Goal: Information Seeking & Learning: Learn about a topic

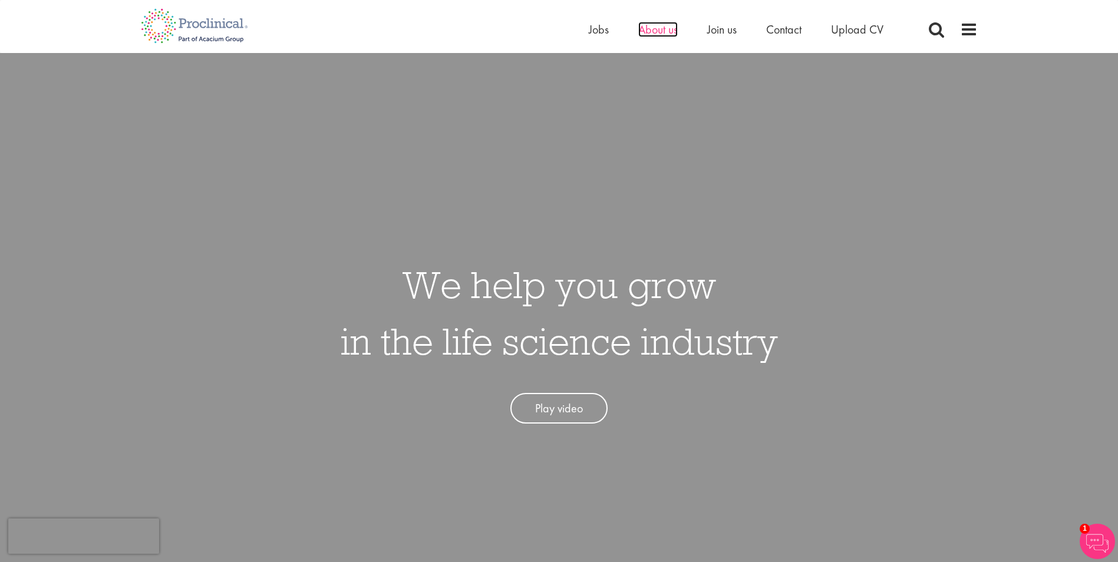
drag, startPoint x: 659, startPoint y: 34, endPoint x: 652, endPoint y: 31, distance: 6.9
click at [652, 31] on span "About us" at bounding box center [657, 29] width 39 height 15
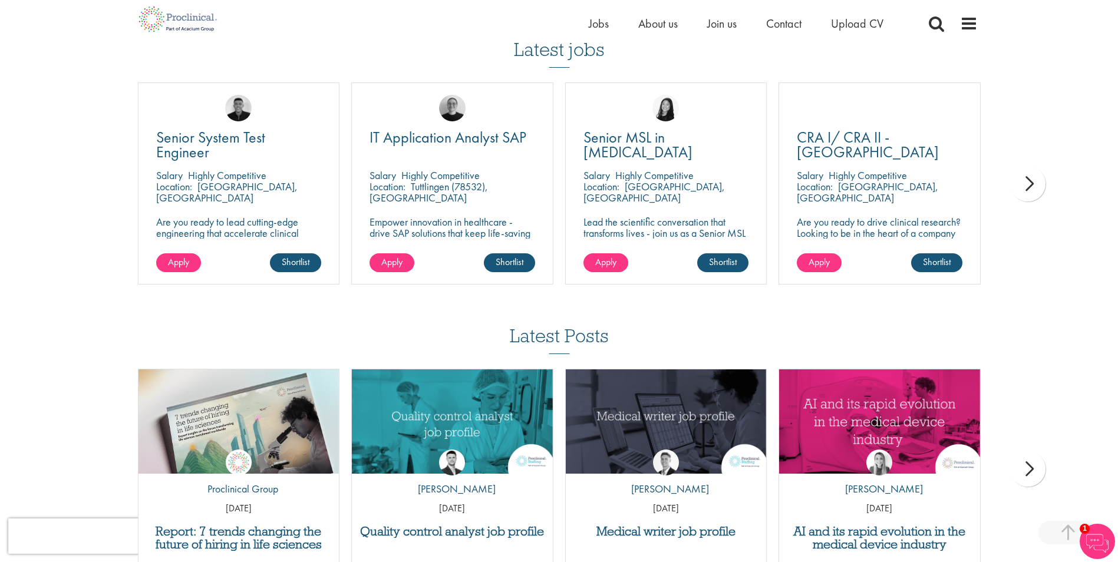
scroll to position [2050, 0]
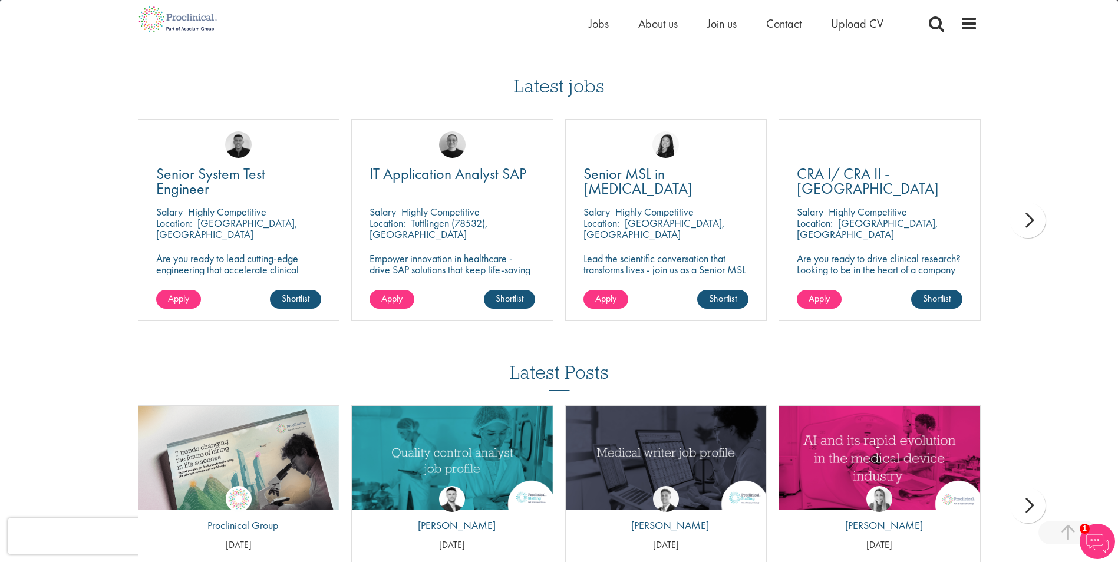
click at [1033, 226] on div "next" at bounding box center [1027, 220] width 35 height 35
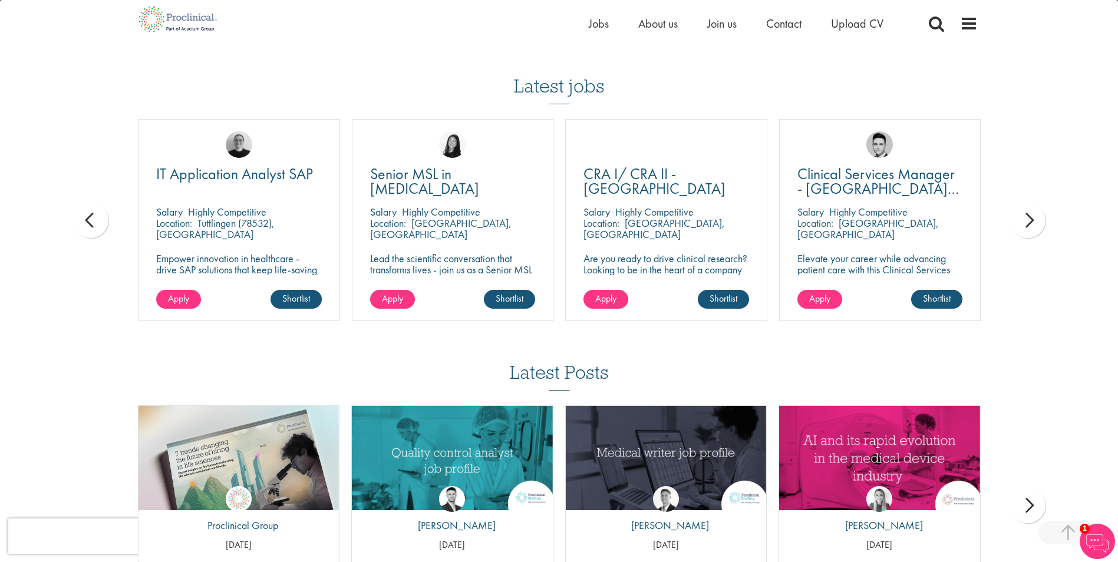
drag, startPoint x: 1033, startPoint y: 226, endPoint x: 1019, endPoint y: 200, distance: 29.3
click at [594, 25] on span "Jobs" at bounding box center [599, 23] width 20 height 15
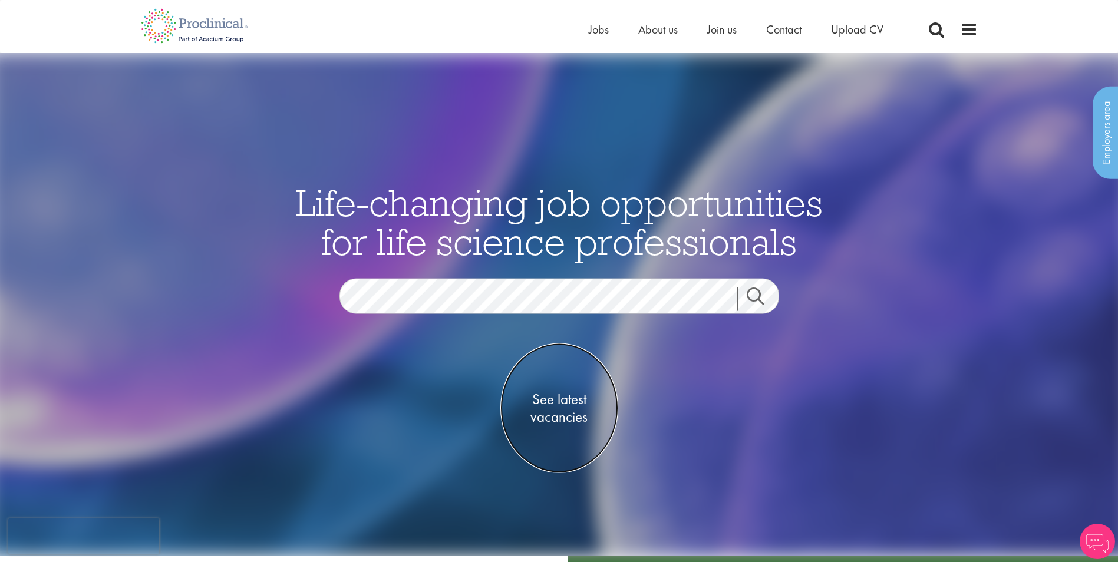
click at [567, 405] on span "See latest vacancies" at bounding box center [559, 407] width 118 height 35
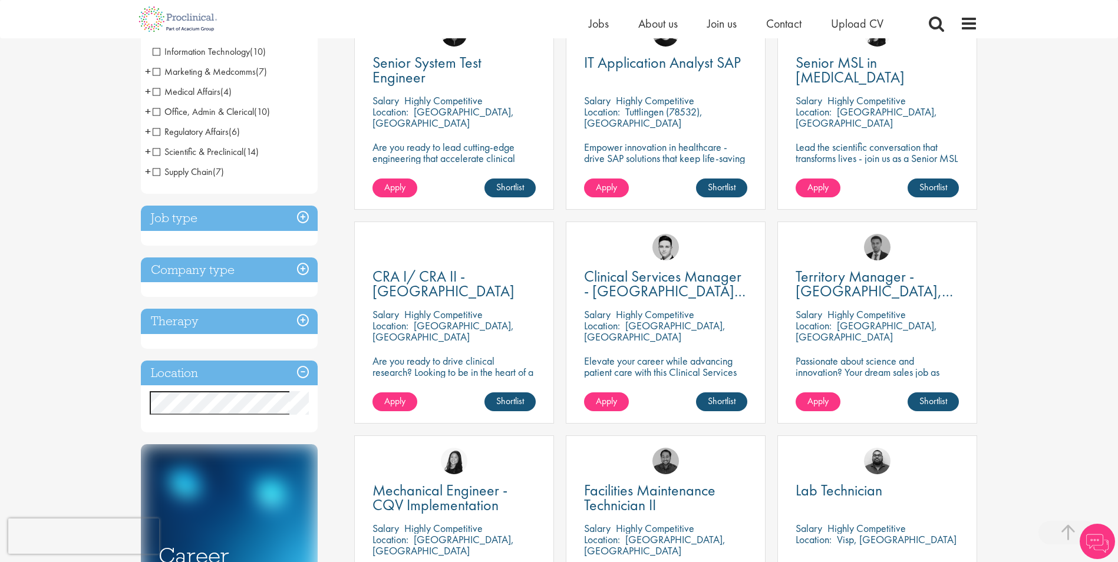
scroll to position [259, 0]
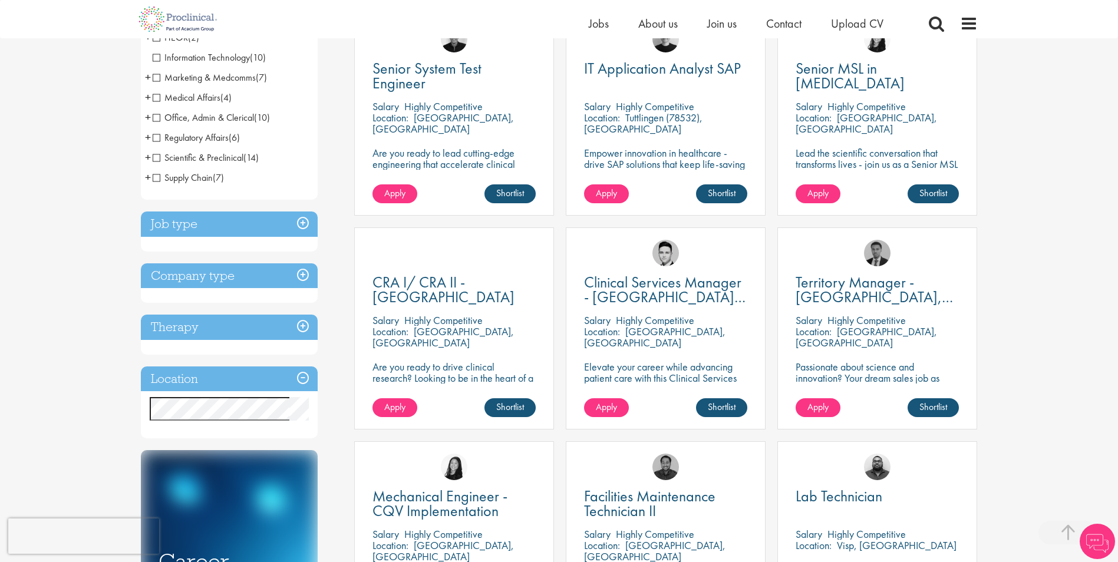
scroll to position [259, 0]
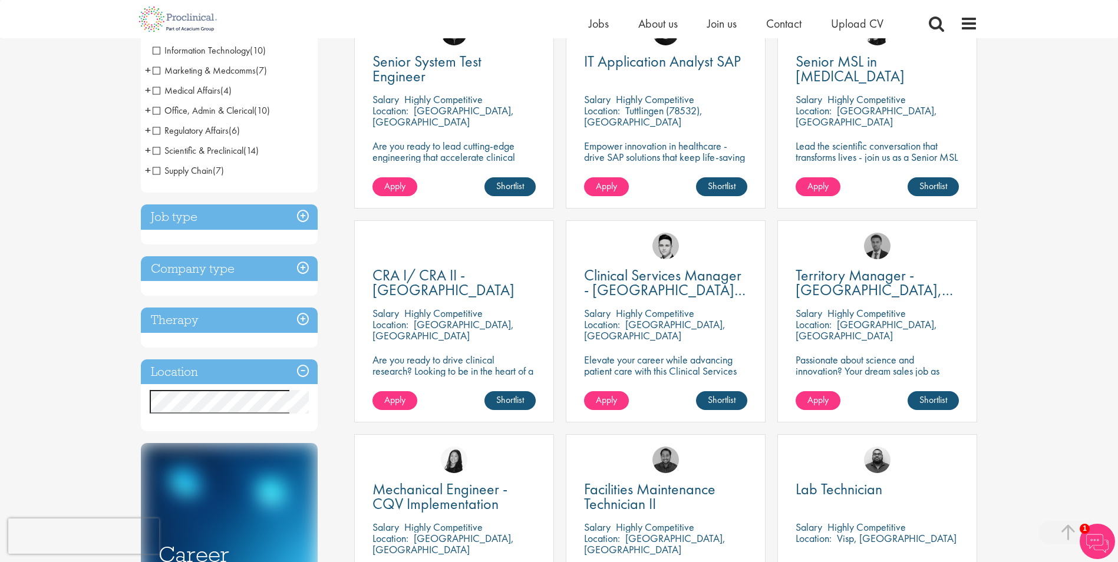
click at [114, 415] on div "You are here: Home > Job search Discipline Biometrics (9) - + Statistics (6) Da…" at bounding box center [559, 510] width 1118 height 1538
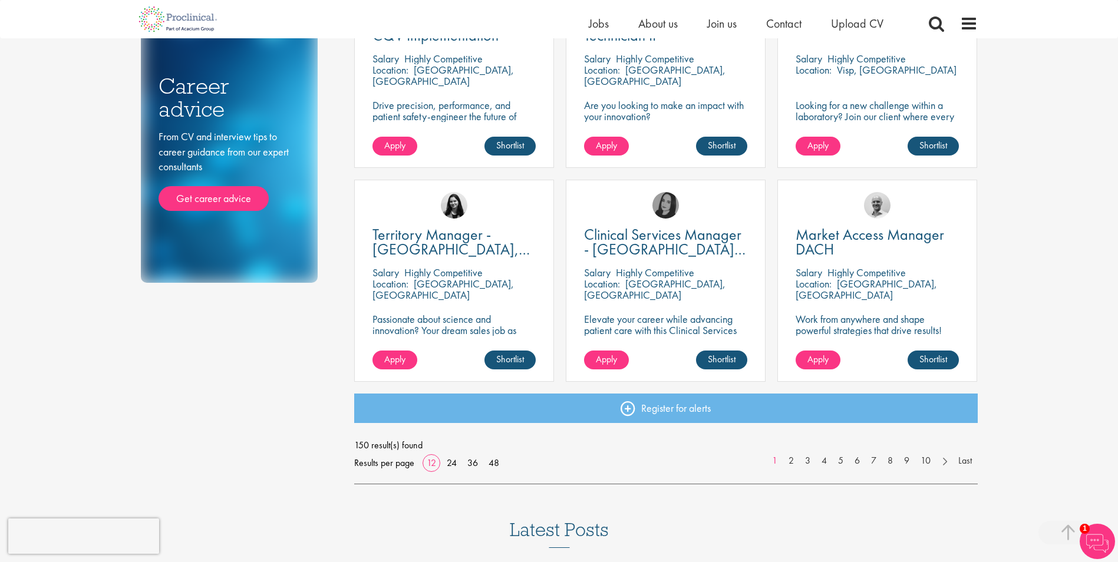
scroll to position [754, 0]
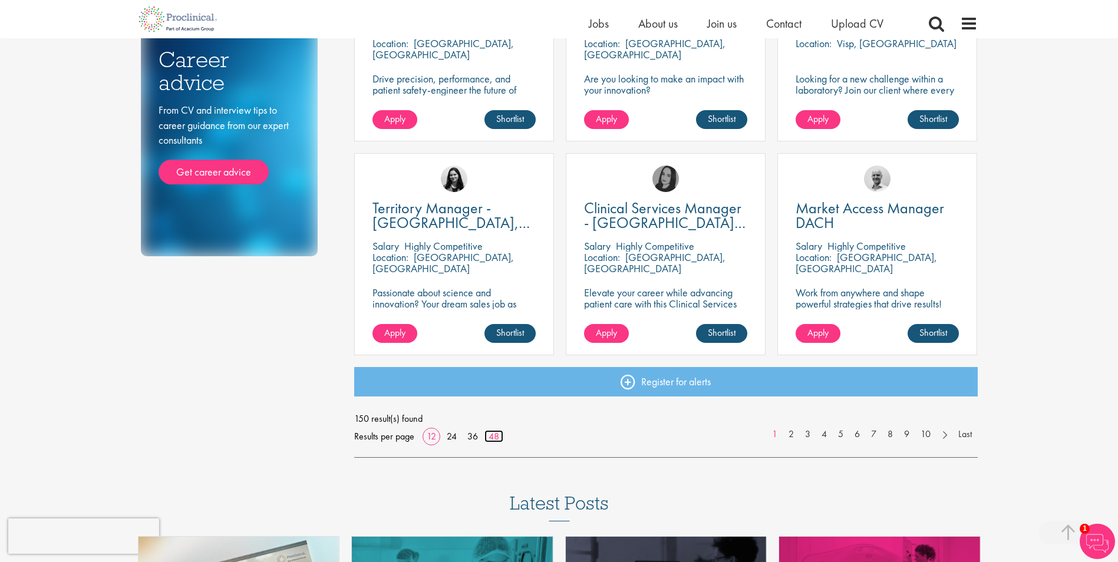
click at [499, 437] on link "48" at bounding box center [493, 436] width 19 height 12
